Goal: Task Accomplishment & Management: Manage account settings

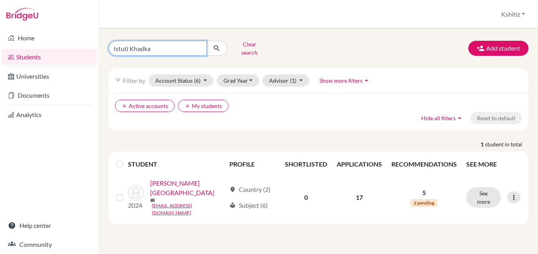
click at [173, 43] on input "Istuti Khadka" at bounding box center [158, 48] width 98 height 15
drag, startPoint x: 173, startPoint y: 43, endPoint x: 118, endPoint y: 43, distance: 55.1
click at [118, 43] on input "Istuti Khadka" at bounding box center [158, 48] width 98 height 15
type input "Aashutosh Dhungana"
click at [215, 48] on icon "submit" at bounding box center [217, 48] width 8 height 8
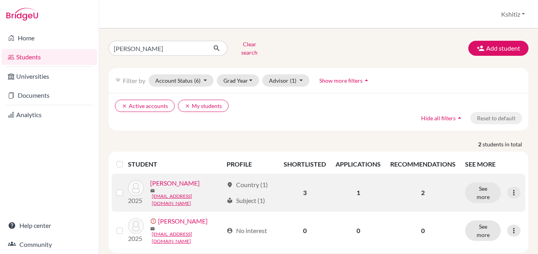
click at [200, 182] on link "Dhungana, Aashutosh" at bounding box center [175, 184] width 50 height 10
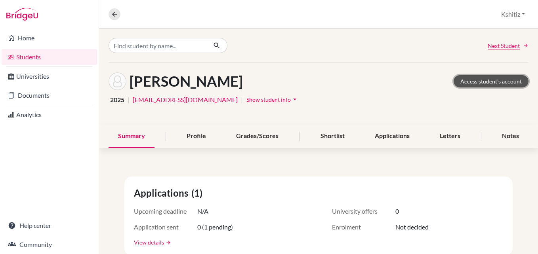
click at [484, 78] on link "Access student's account" at bounding box center [491, 81] width 75 height 12
click at [488, 83] on link "Access student's account" at bounding box center [491, 81] width 75 height 12
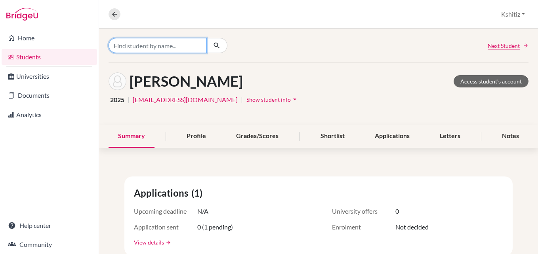
click at [135, 45] on input "Find student by name..." at bounding box center [158, 45] width 98 height 15
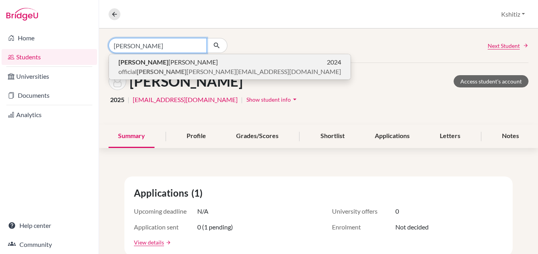
type input "Vinit"
click at [142, 61] on span "Vinit Baral" at bounding box center [167, 62] width 99 height 10
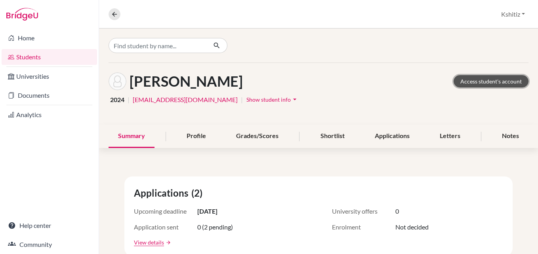
click at [475, 83] on link "Access student's account" at bounding box center [491, 81] width 75 height 12
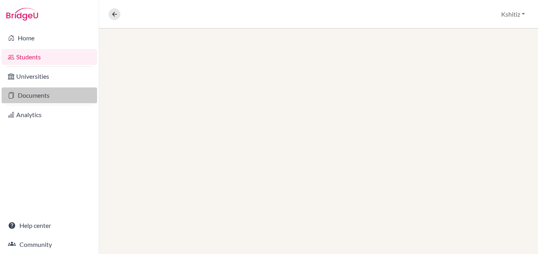
click at [30, 96] on link "Documents" at bounding box center [49, 96] width 95 height 16
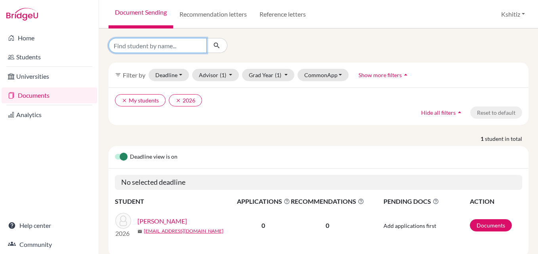
click at [152, 42] on input "Find student by name..." at bounding box center [158, 45] width 98 height 15
type input "Vinit Baral"
click at [219, 46] on icon "submit" at bounding box center [217, 46] width 8 height 8
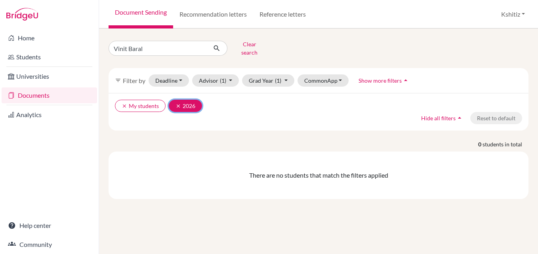
click at [179, 103] on icon "clear" at bounding box center [178, 106] width 6 height 6
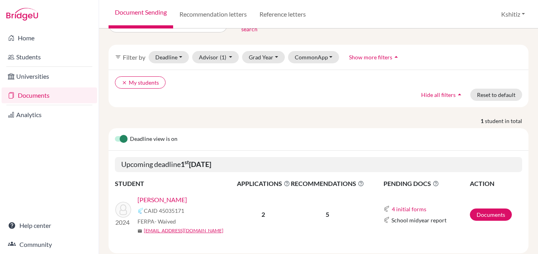
scroll to position [36, 0]
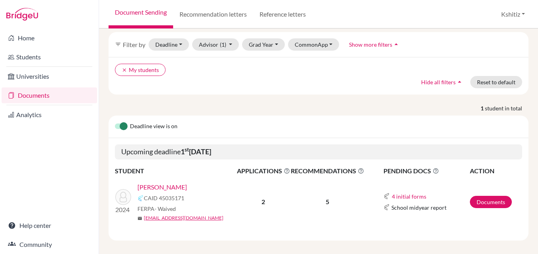
click at [162, 183] on link "Baral, Vinit" at bounding box center [162, 188] width 50 height 10
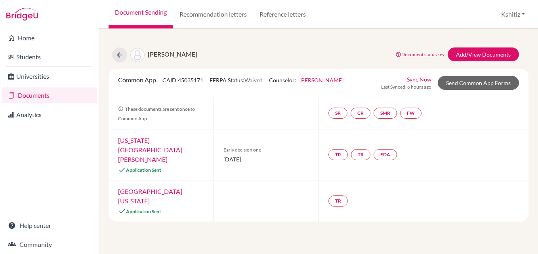
drag, startPoint x: 276, startPoint y: 154, endPoint x: 224, endPoint y: 154, distance: 51.9
click at [224, 155] on span "[DATE]" at bounding box center [266, 159] width 86 height 8
click at [223, 165] on div "Early decision one [DATE]" at bounding box center [266, 155] width 105 height 51
click at [472, 84] on link "Send Common App Forms" at bounding box center [478, 83] width 81 height 14
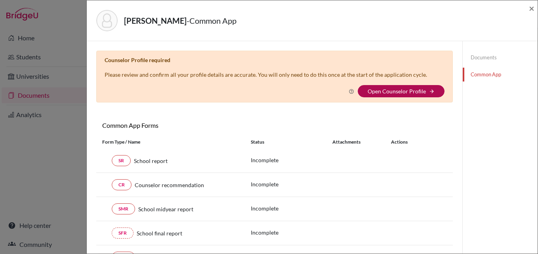
click at [400, 91] on link "Open Counselor Profile" at bounding box center [397, 91] width 58 height 7
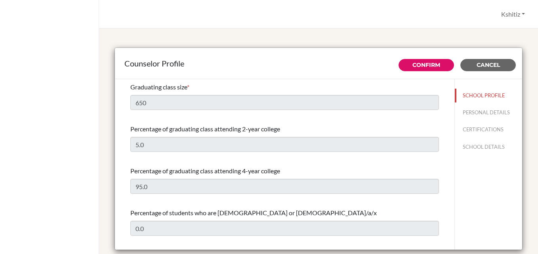
select select "0"
select select "353715"
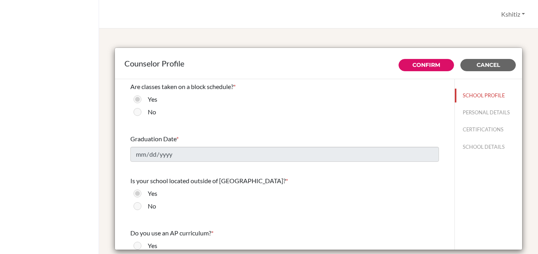
scroll to position [713, 0]
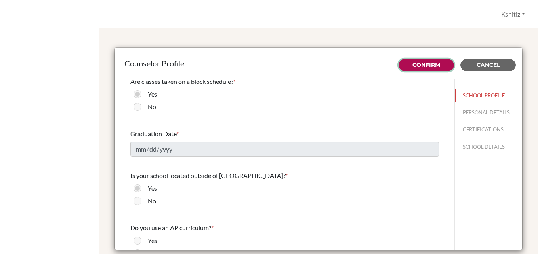
click at [427, 64] on link "Confirm" at bounding box center [426, 64] width 28 height 7
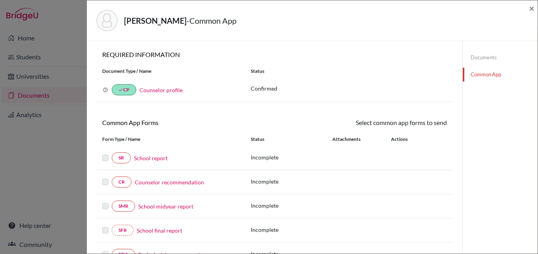
click at [479, 73] on link "Common App" at bounding box center [500, 75] width 75 height 14
click at [480, 51] on link "Documents" at bounding box center [500, 58] width 75 height 14
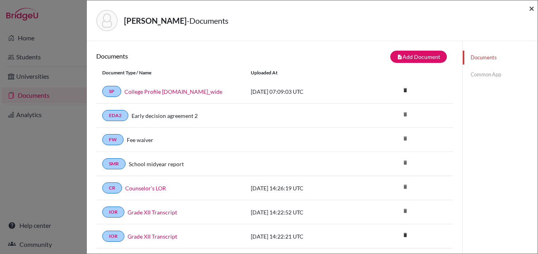
click at [529, 8] on span "×" at bounding box center [532, 7] width 6 height 11
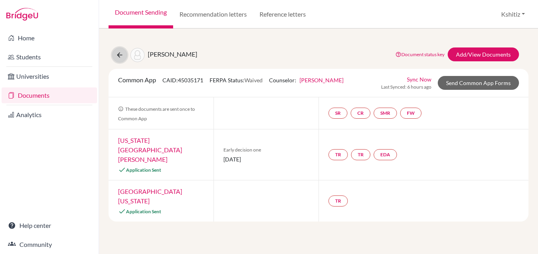
click at [116, 50] on button at bounding box center [119, 55] width 15 height 15
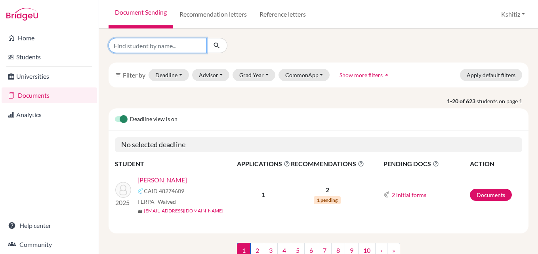
click at [165, 44] on input "Find student by name..." at bounding box center [158, 45] width 98 height 15
type input "[PERSON_NAME]"
click button "submit" at bounding box center [216, 45] width 21 height 15
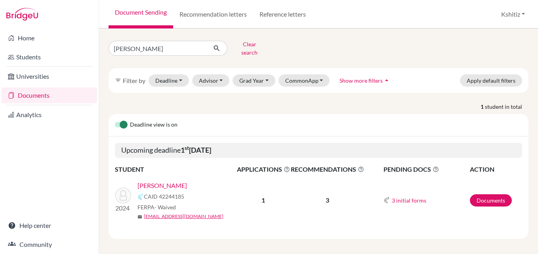
click at [159, 181] on link "[PERSON_NAME]" at bounding box center [162, 186] width 50 height 10
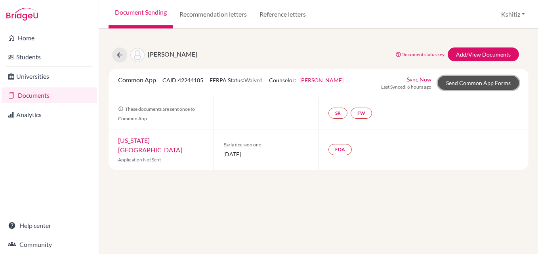
click at [463, 85] on link "Send Common App Forms" at bounding box center [478, 83] width 81 height 14
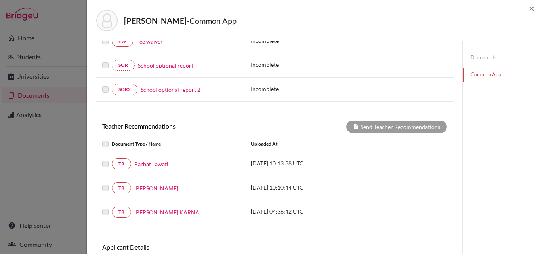
scroll to position [294, 0]
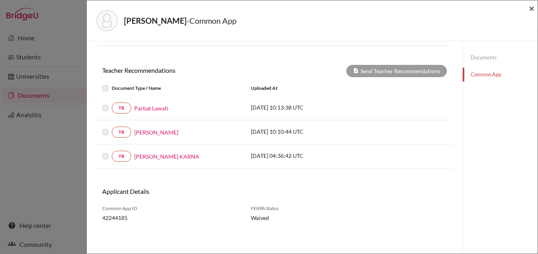
click at [532, 8] on span "×" at bounding box center [532, 7] width 6 height 11
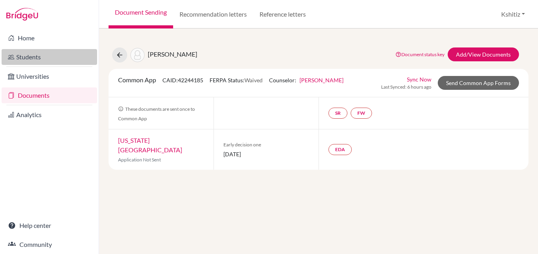
click at [37, 60] on link "Students" at bounding box center [49, 57] width 95 height 16
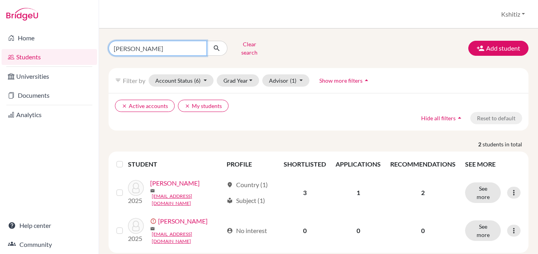
drag, startPoint x: 180, startPoint y: 46, endPoint x: 110, endPoint y: 45, distance: 70.1
click at [110, 45] on input "[PERSON_NAME]" at bounding box center [158, 48] width 98 height 15
type input "[PERSON_NAME]"
click at [221, 44] on button "submit" at bounding box center [216, 48] width 21 height 15
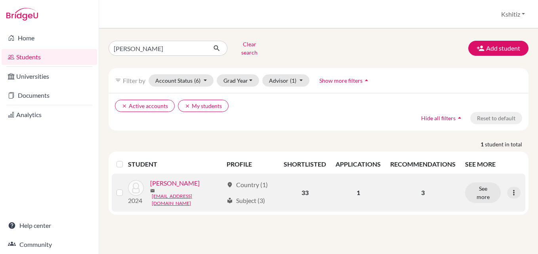
click at [183, 181] on link "[PERSON_NAME]" at bounding box center [175, 184] width 50 height 10
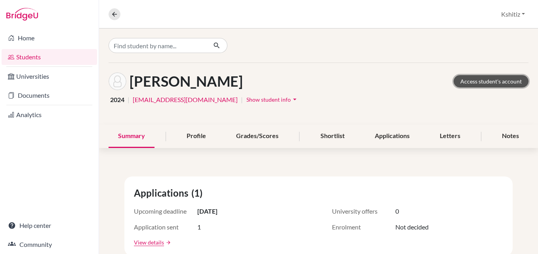
click at [475, 78] on link "Access student's account" at bounding box center [491, 81] width 75 height 12
click at [496, 79] on link "Access student's account" at bounding box center [491, 81] width 75 height 12
